Goal: Task Accomplishment & Management: Use online tool/utility

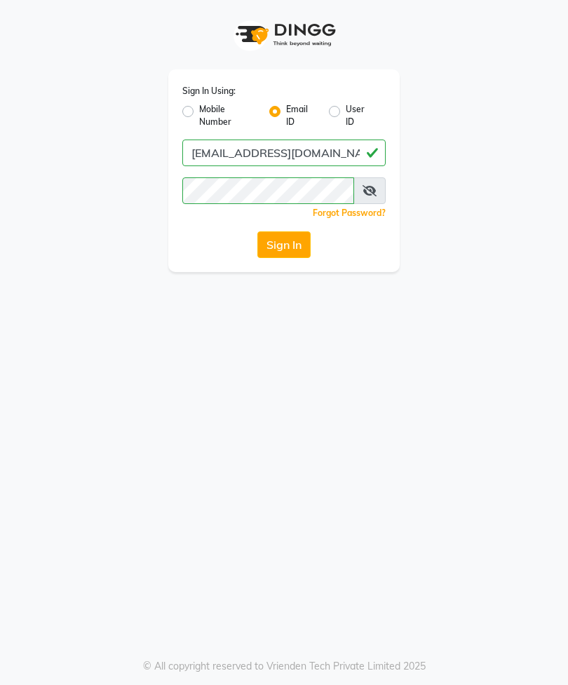
click at [296, 249] on button "Sign In" at bounding box center [283, 244] width 53 height 27
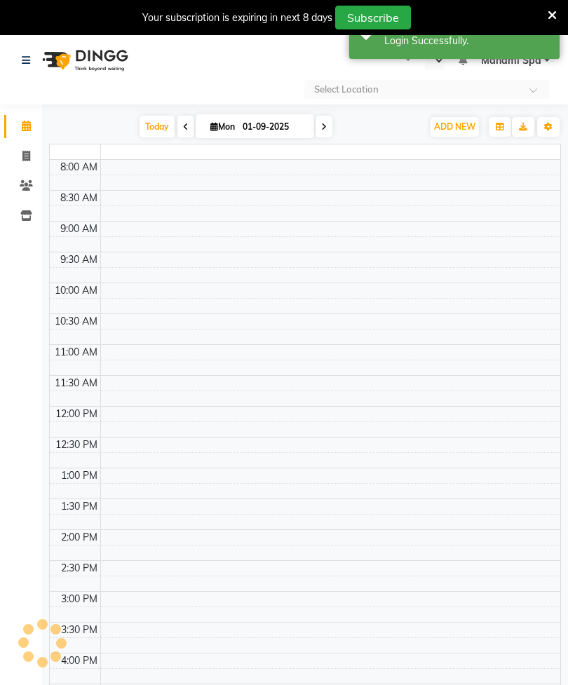
select select "en"
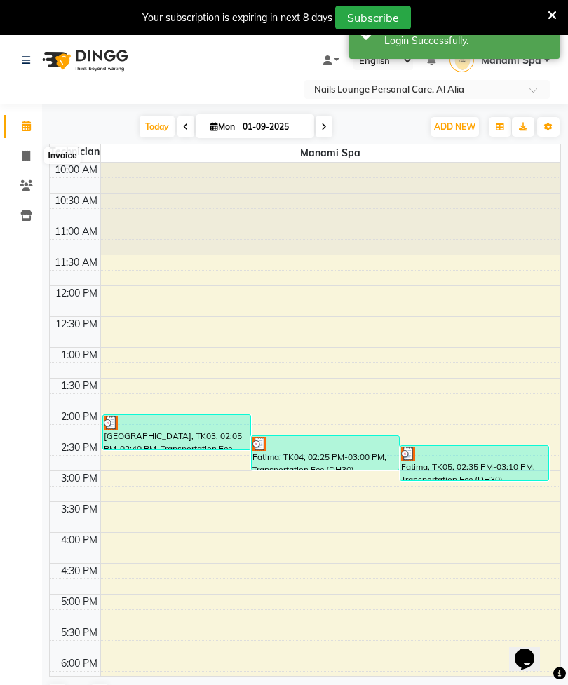
click at [25, 153] on icon at bounding box center [26, 156] width 8 height 11
select select "6884"
select select "service"
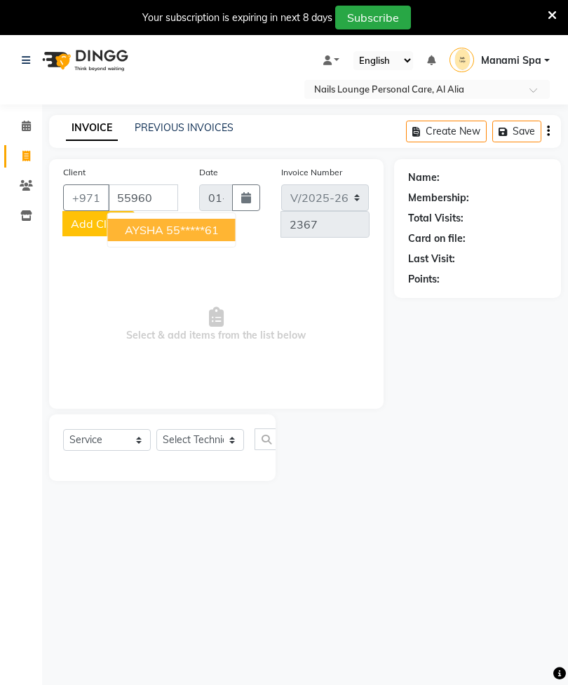
click at [177, 226] on ngb-highlight "55*****61" at bounding box center [192, 230] width 53 height 14
type input "55*****61"
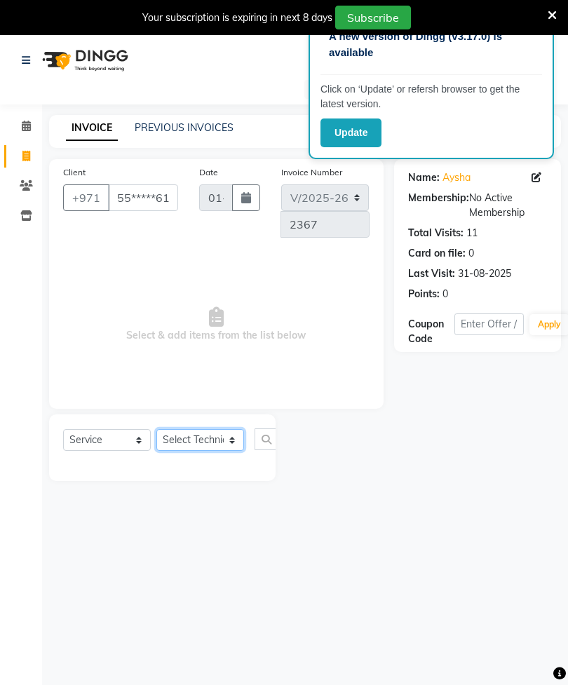
click at [238, 441] on select "Select Technician [PERSON_NAME] [PERSON_NAME] [PERSON_NAME] Spa Manami Spa 2 [P…" at bounding box center [200, 440] width 88 height 22
select select "53955"
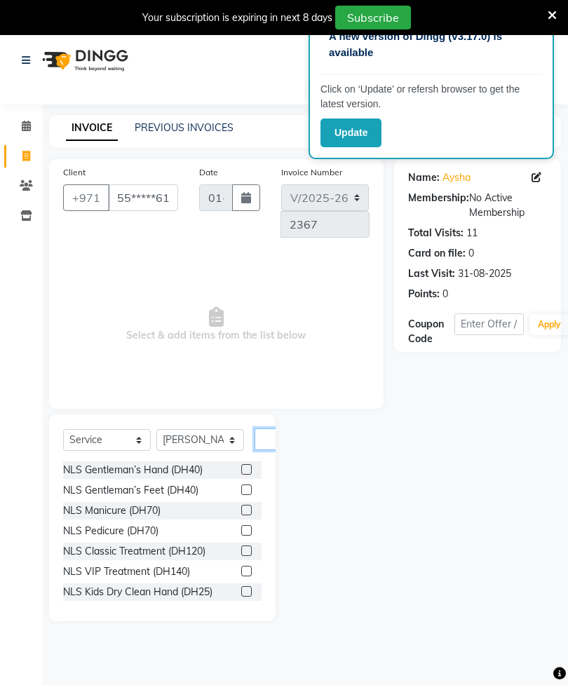
click at [268, 440] on input "text" at bounding box center [271, 439] width 34 height 22
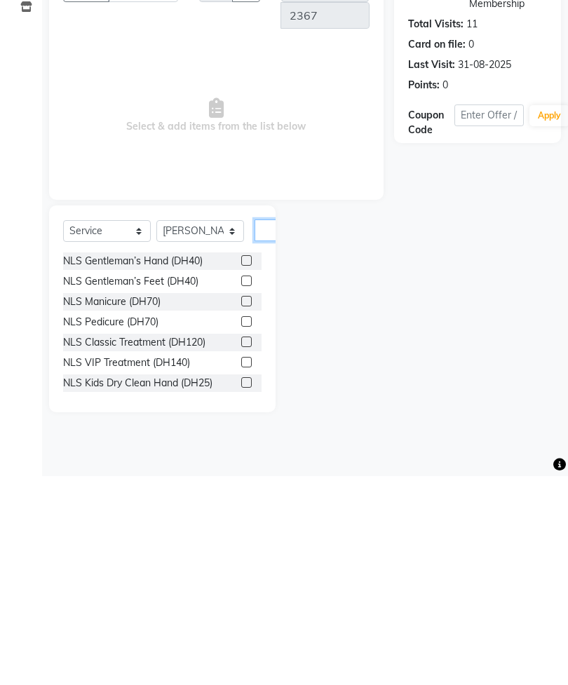
scroll to position [0, 27]
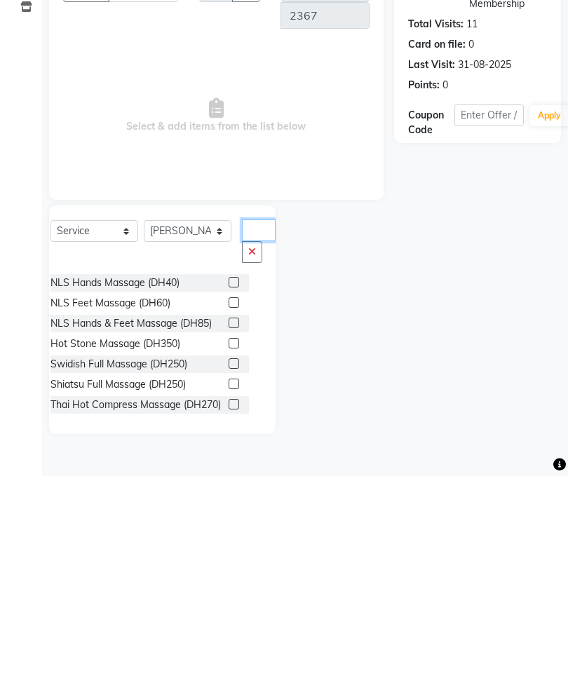
type input "Mas"
click at [228, 544] on div at bounding box center [238, 553] width 20 height 18
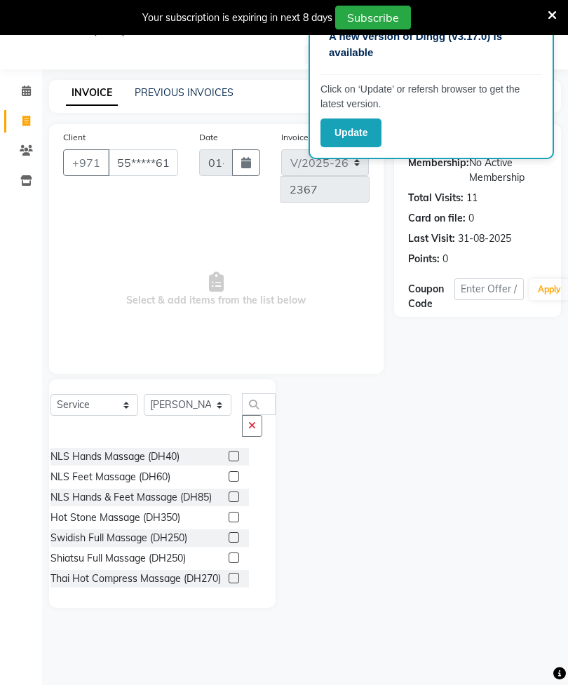
click at [228, 519] on label at bounding box center [233, 517] width 11 height 11
click at [228, 519] on input "checkbox" at bounding box center [232, 517] width 9 height 9
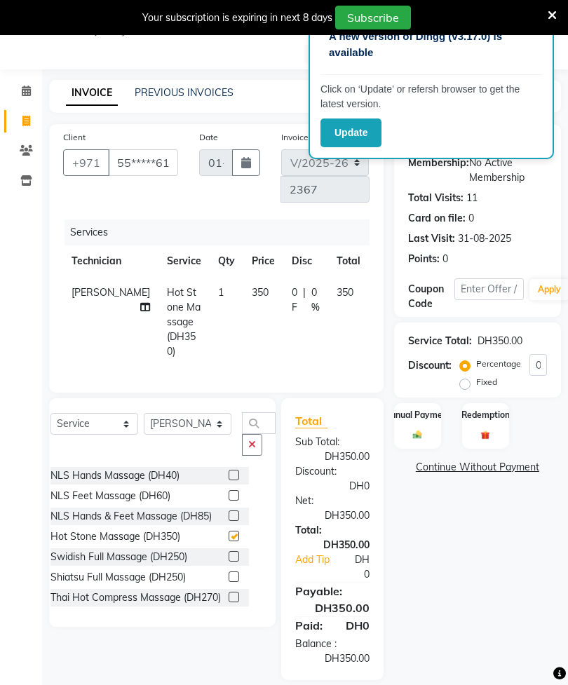
checkbox input "false"
click at [207, 423] on select "Select Technician [PERSON_NAME] [PERSON_NAME] [PERSON_NAME] Spa Manami Spa 2 [P…" at bounding box center [188, 424] width 88 height 22
select select "54334"
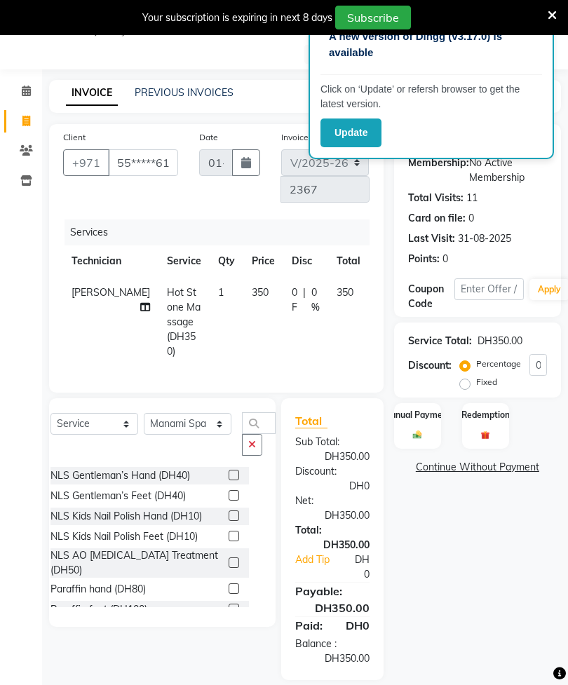
click at [242, 444] on button "button" at bounding box center [252, 445] width 20 height 22
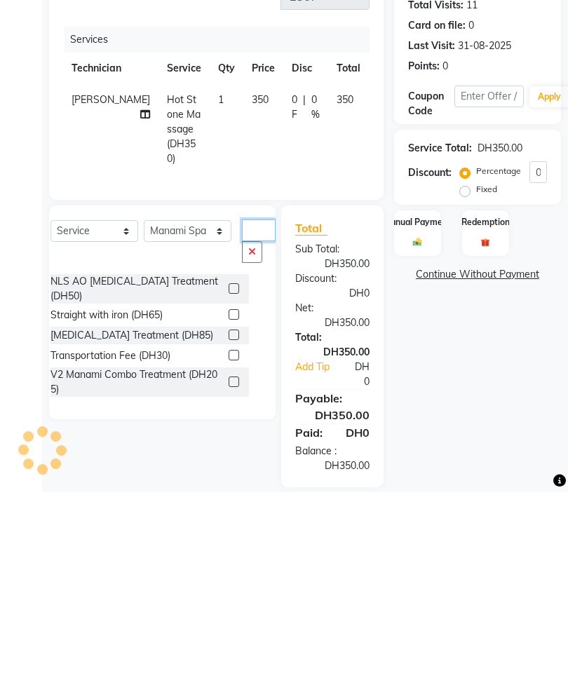
type input "Tr"
click at [228, 542] on label at bounding box center [233, 547] width 11 height 11
click at [228, 544] on input "checkbox" at bounding box center [232, 548] width 9 height 9
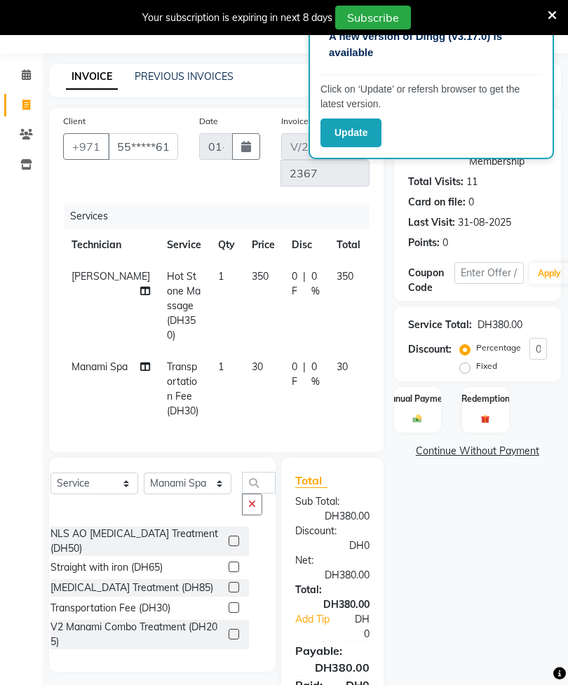
checkbox input "false"
click at [243, 368] on td "30" at bounding box center [263, 389] width 40 height 76
select select "54334"
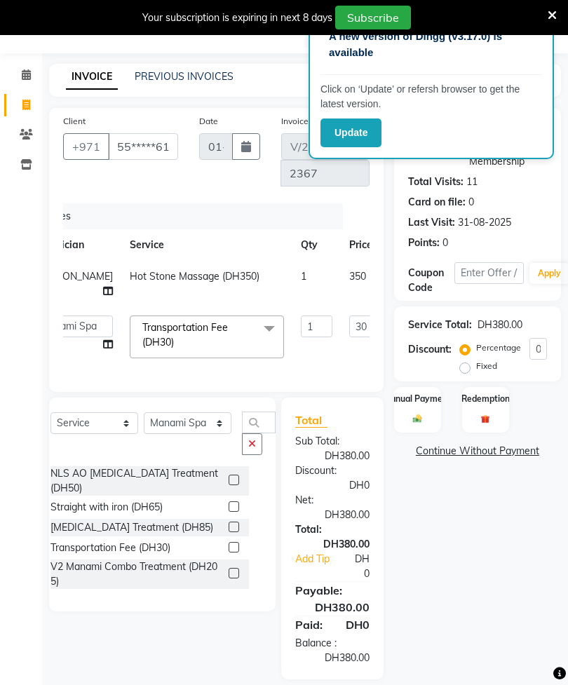
scroll to position [0, 44]
click at [342, 315] on input "30" at bounding box center [363, 326] width 42 height 22
type input "3"
type input "50"
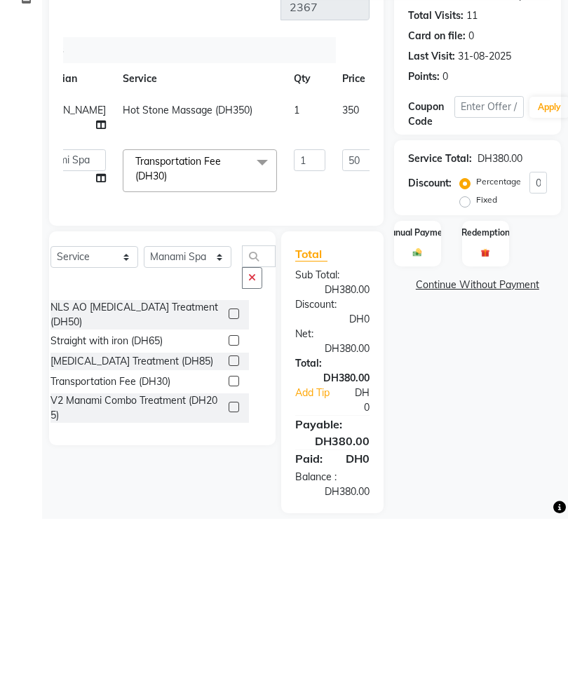
click at [416, 413] on img at bounding box center [417, 418] width 14 height 10
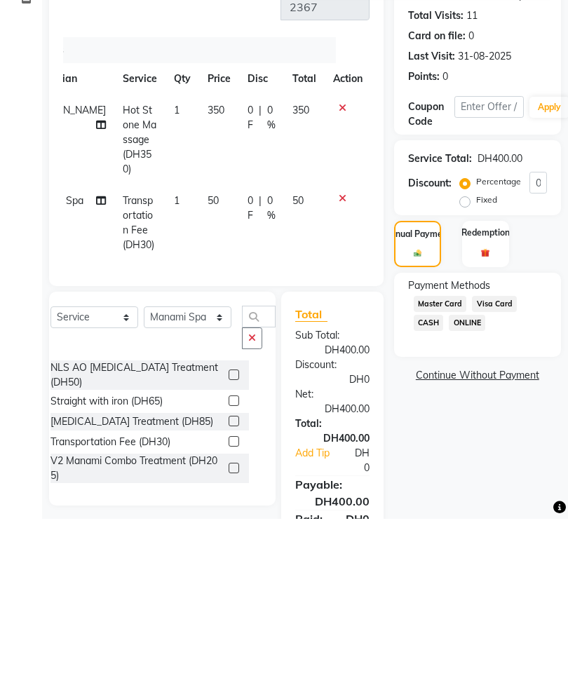
scroll to position [0, 17]
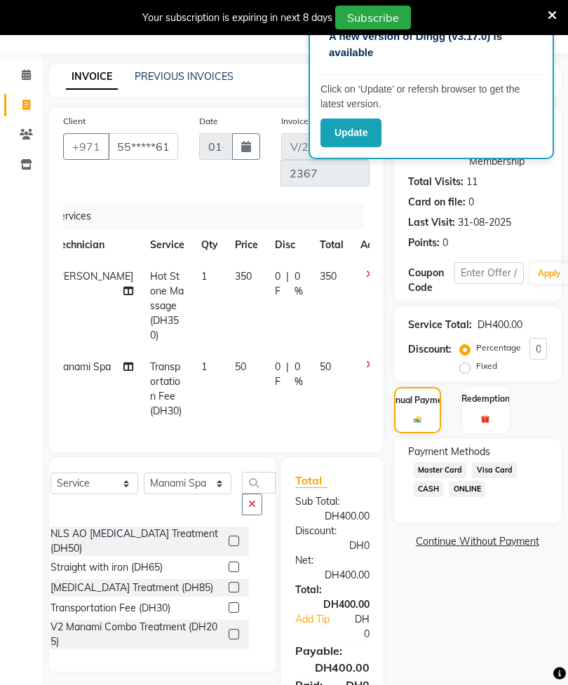
click at [505, 478] on span "Visa Card" at bounding box center [494, 470] width 45 height 16
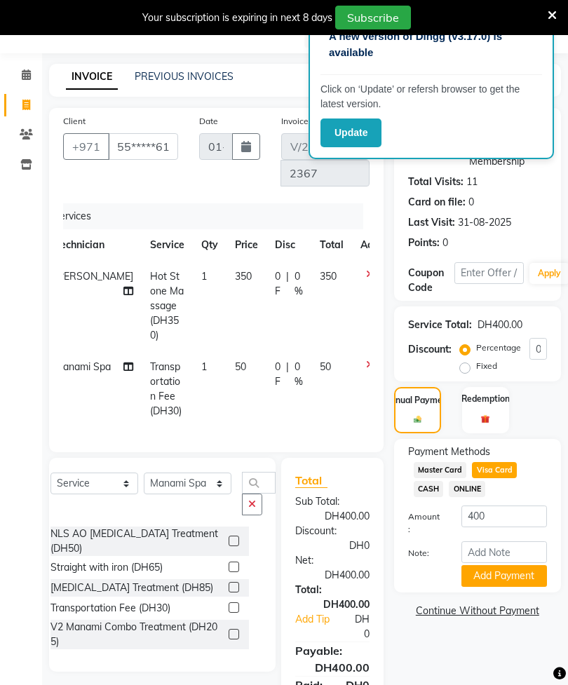
click at [503, 587] on button "Add Payment" at bounding box center [503, 576] width 85 height 22
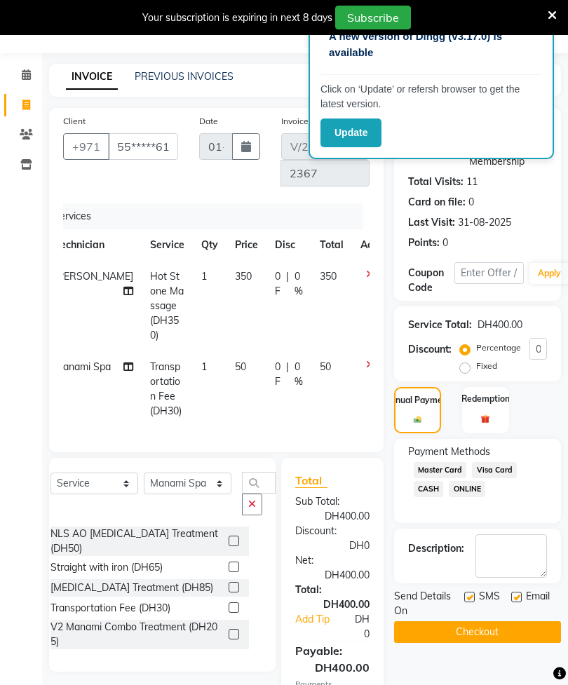
click at [470, 643] on button "Checkout" at bounding box center [477, 632] width 167 height 22
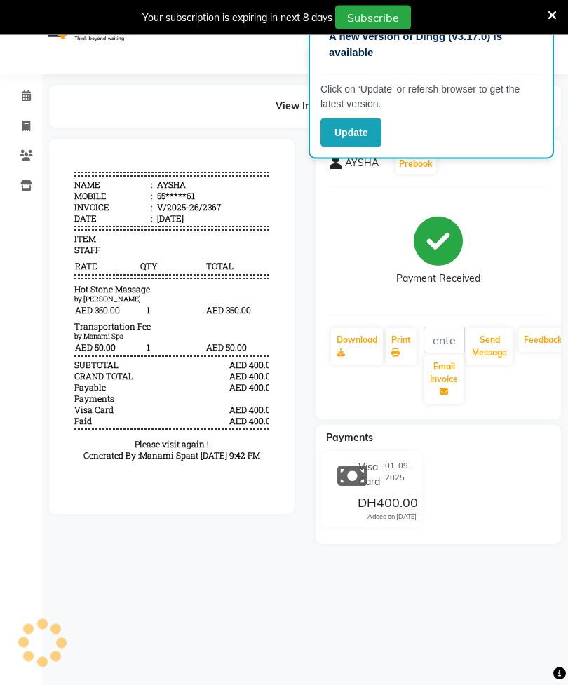
scroll to position [30, 0]
